Goal: Register for event/course

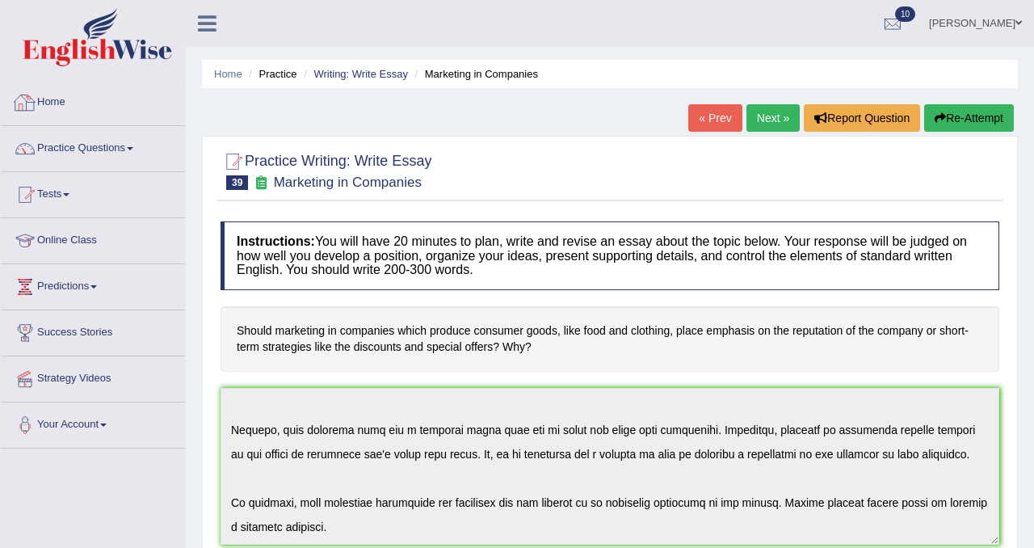
click at [44, 102] on link "Home" at bounding box center [93, 100] width 184 height 40
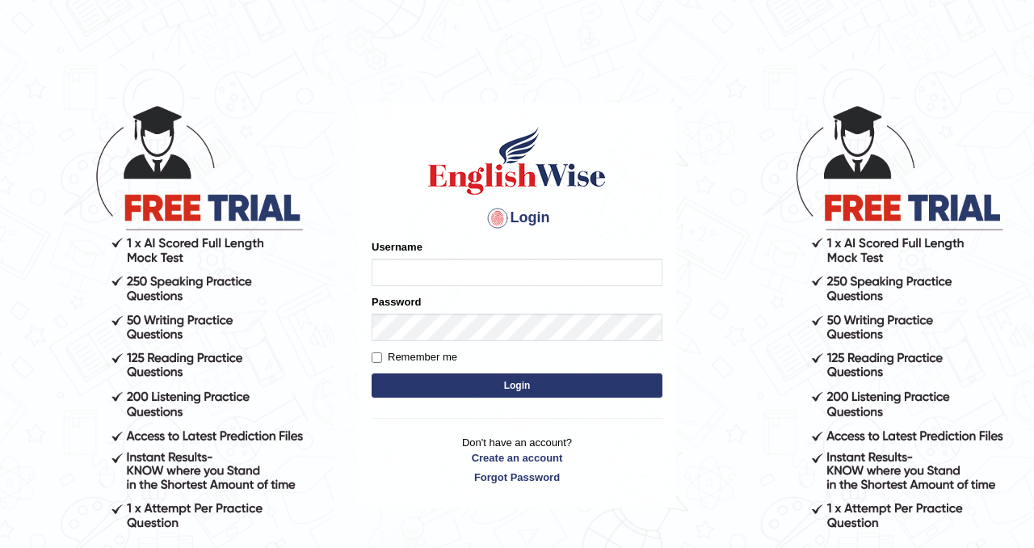
type input "Chetna09"
click at [389, 377] on button "Login" at bounding box center [517, 385] width 291 height 24
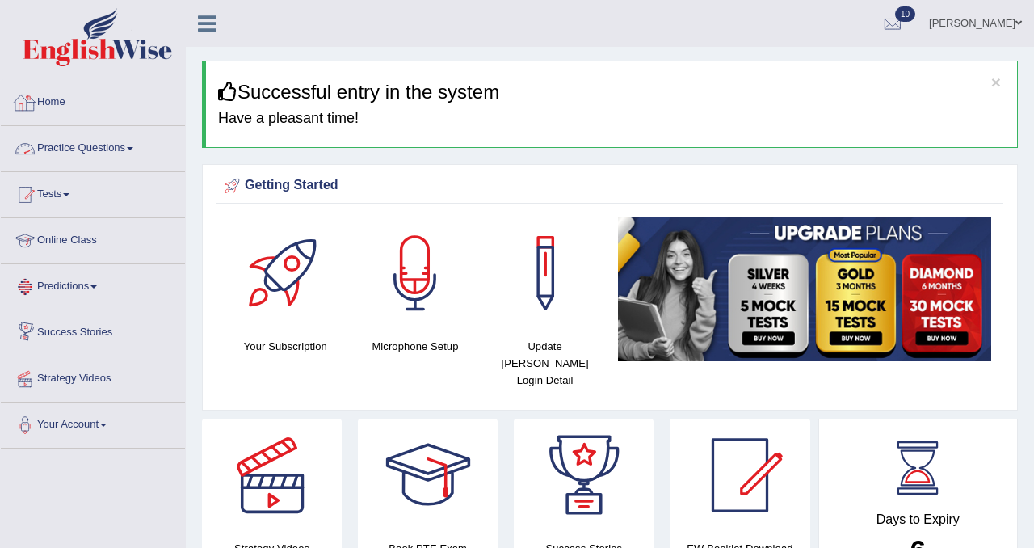
click at [105, 158] on link "Practice Questions" at bounding box center [93, 146] width 184 height 40
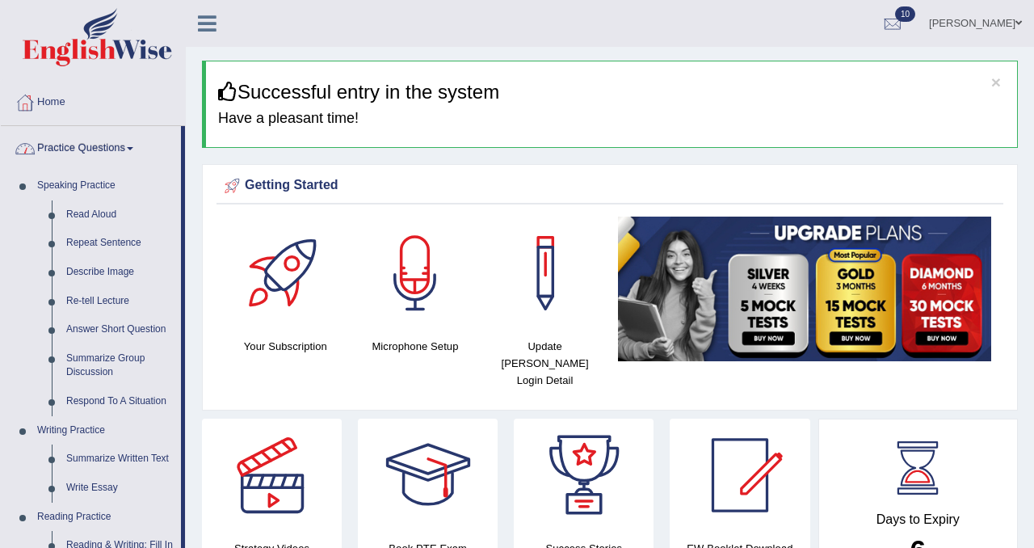
click at [107, 148] on link "Practice Questions" at bounding box center [91, 146] width 180 height 40
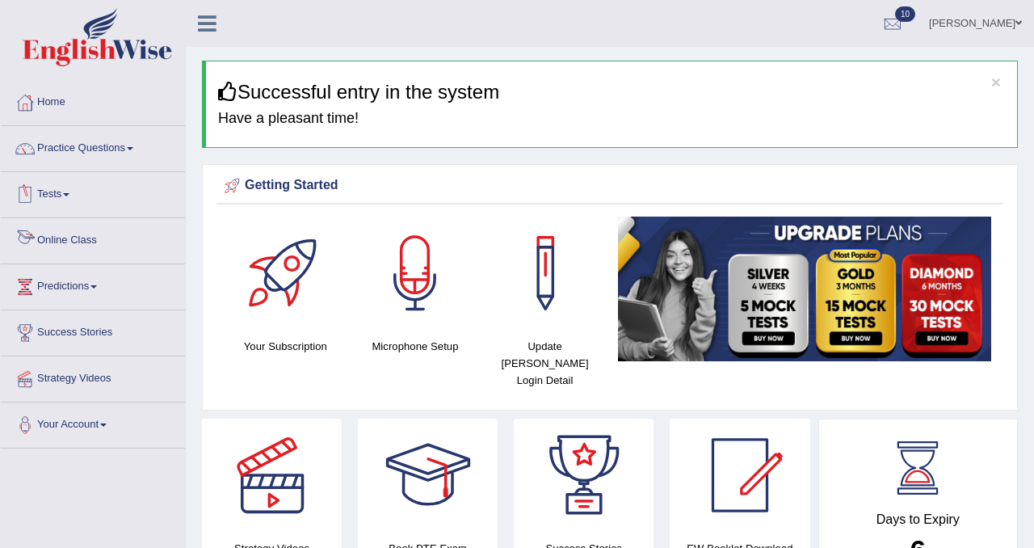
click at [67, 201] on link "Tests" at bounding box center [93, 192] width 184 height 40
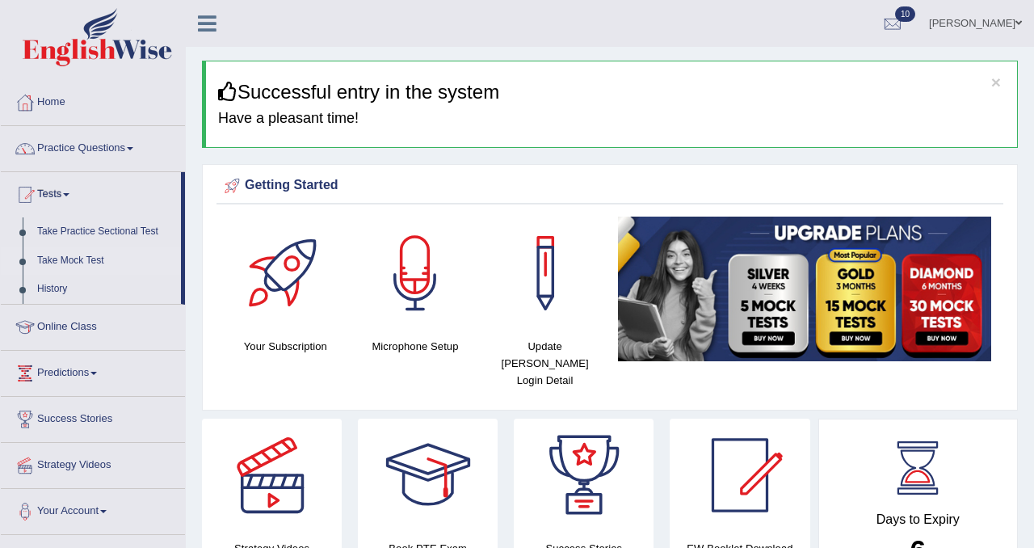
click at [72, 258] on link "Take Mock Test" at bounding box center [105, 260] width 151 height 29
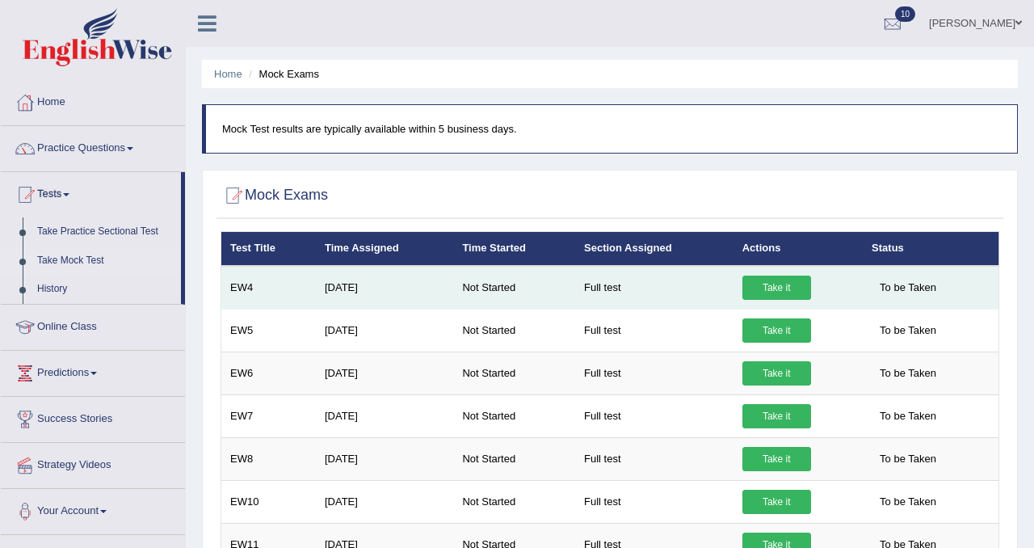
click at [760, 293] on link "Take it" at bounding box center [777, 288] width 69 height 24
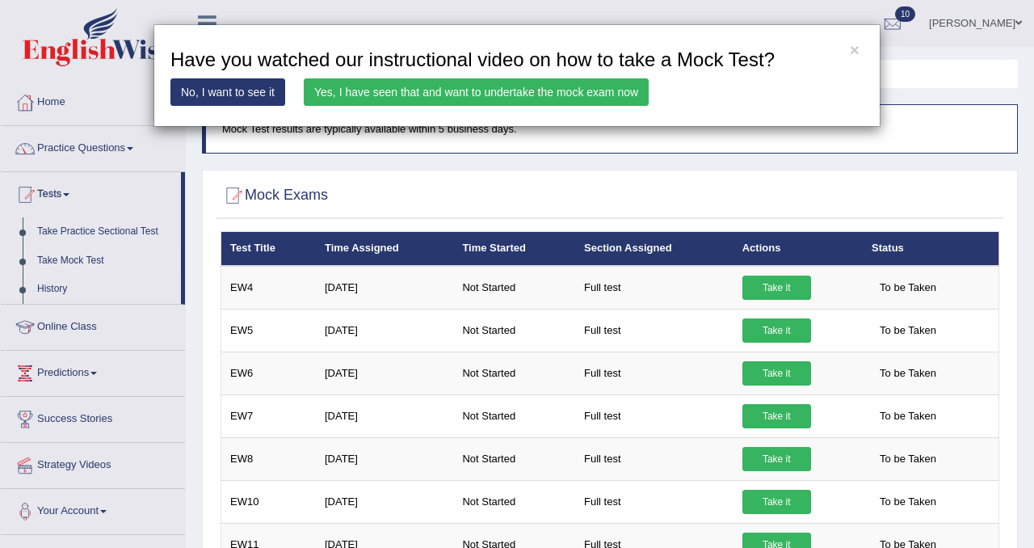
click at [419, 90] on link "Yes, I have seen that and want to undertake the mock exam now" at bounding box center [476, 91] width 345 height 27
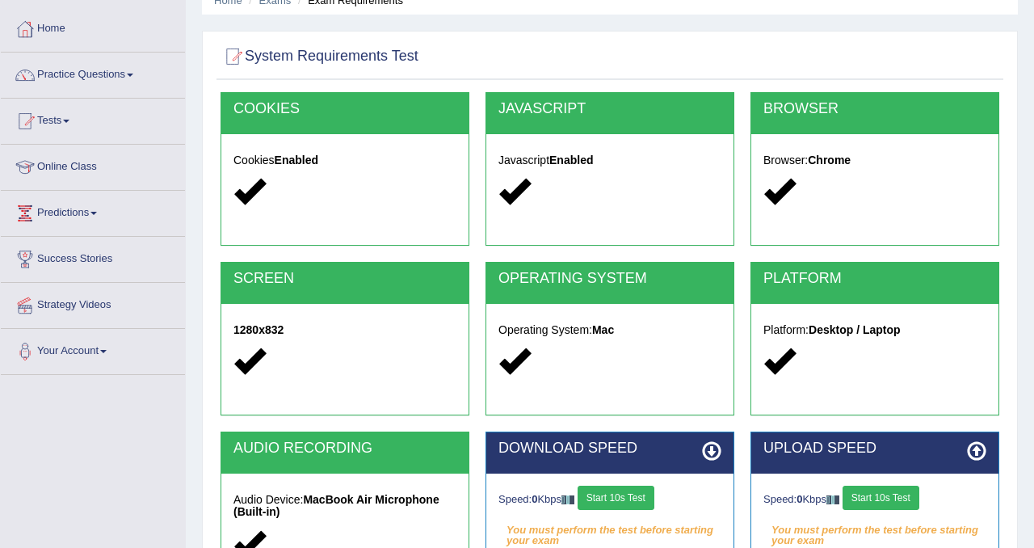
scroll to position [301, 0]
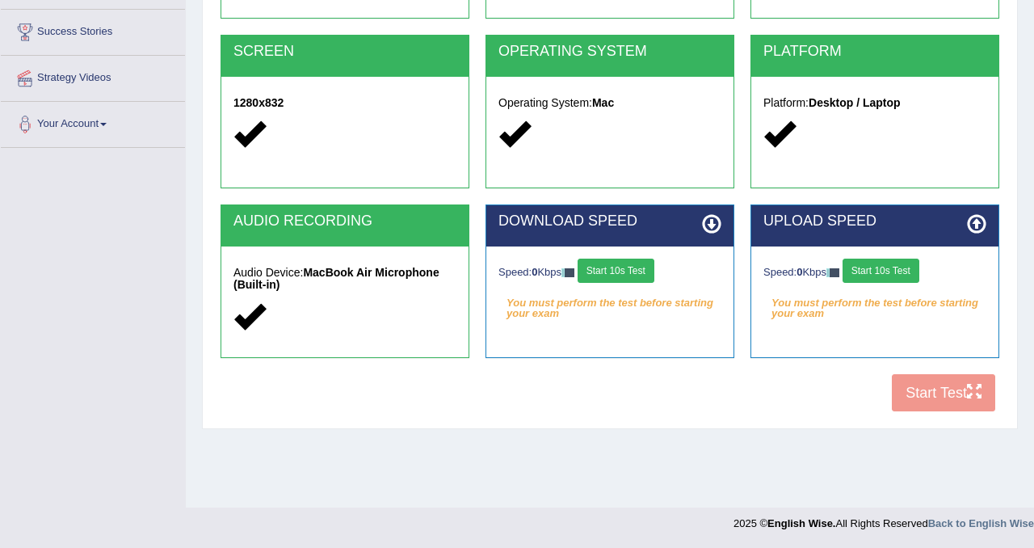
click at [622, 281] on button "Start 10s Test" at bounding box center [616, 271] width 77 height 24
click at [895, 269] on button "Start 10s Test" at bounding box center [881, 271] width 77 height 24
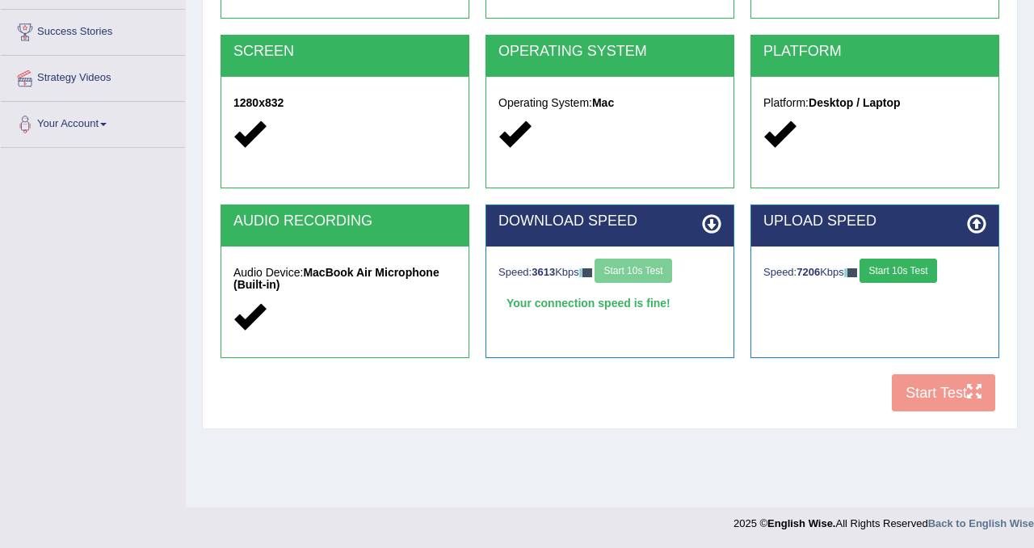
click at [931, 269] on button "Start 10s Test" at bounding box center [898, 271] width 77 height 24
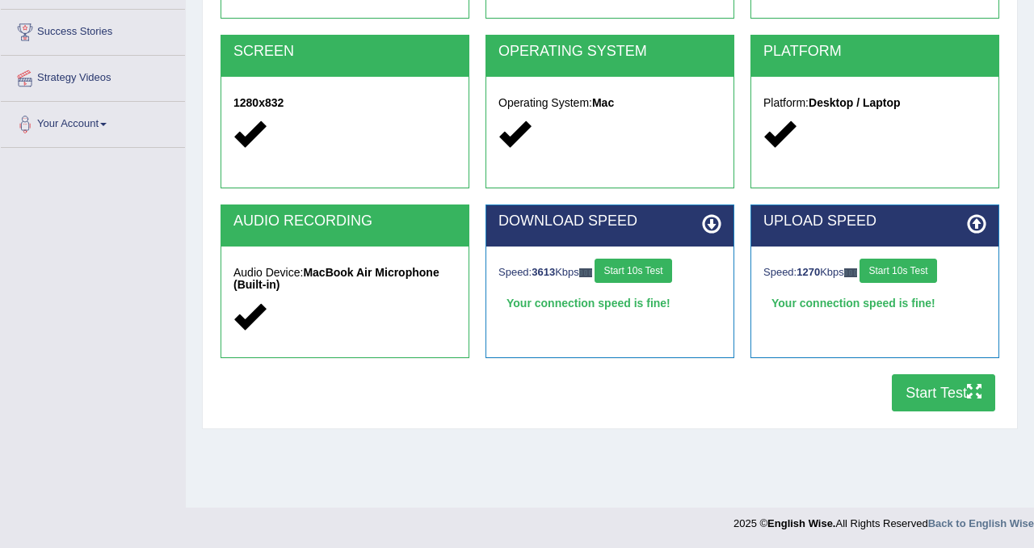
click at [927, 387] on button "Start Test" at bounding box center [943, 392] width 103 height 37
